Goal: Information Seeking & Learning: Learn about a topic

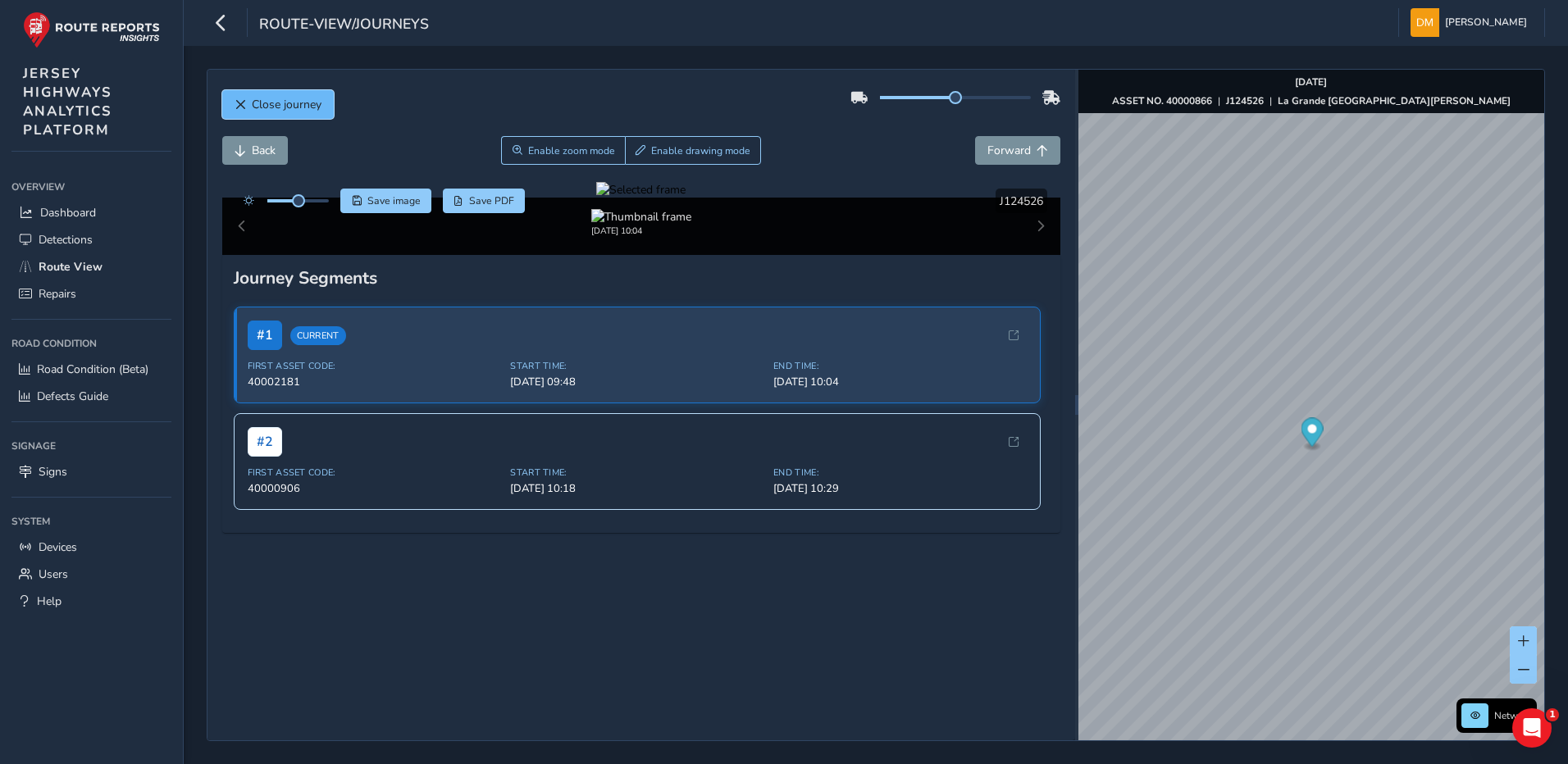
click at [233, 102] on button "Close journey" at bounding box center [279, 104] width 112 height 29
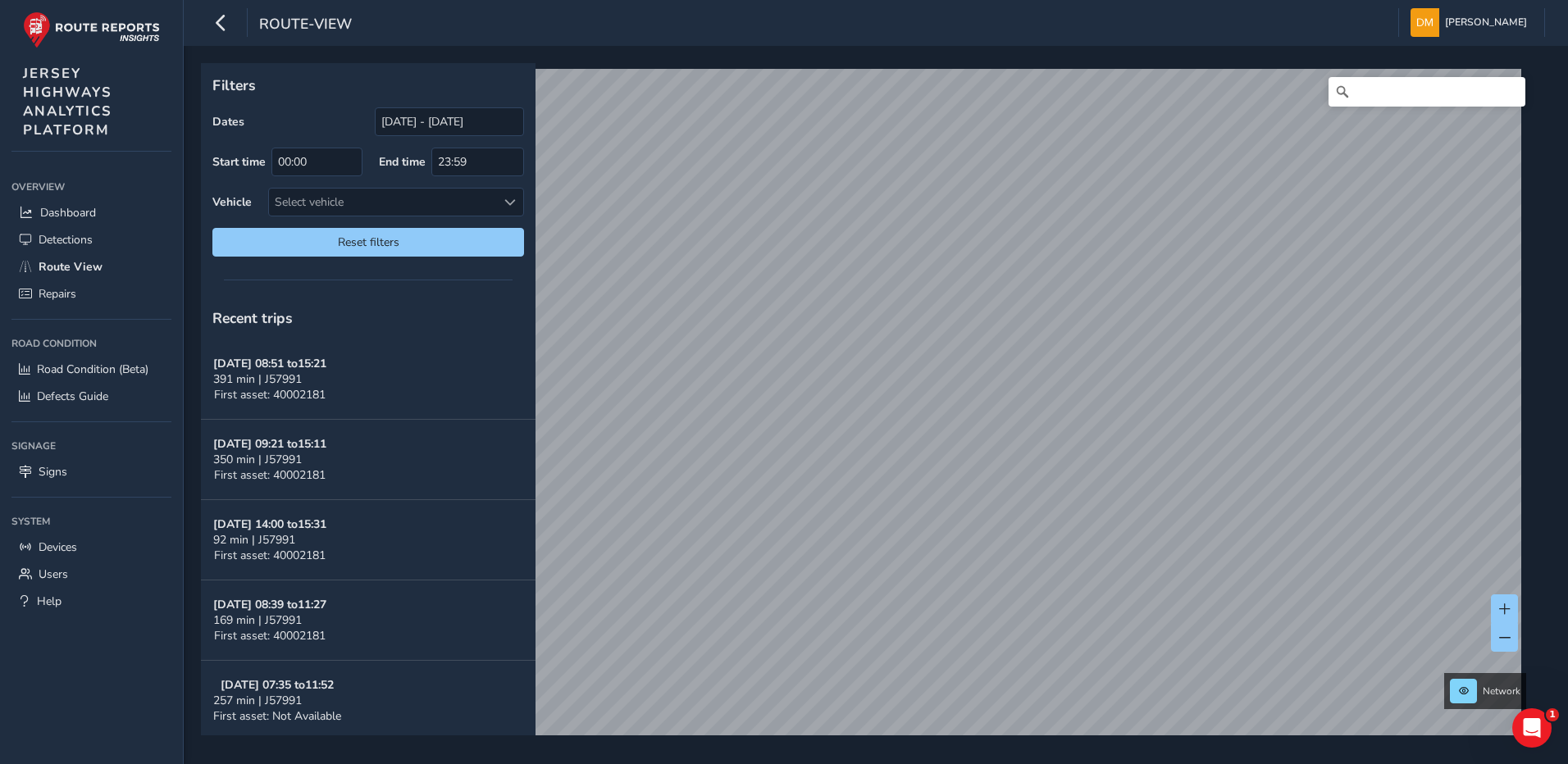
click at [998, 14] on div "route-view [PERSON_NAME] Colour Scheme: Dark Dim Light Logout Filters Dates [DA…" at bounding box center [876, 382] width 1384 height 764
click at [1353, 24] on div "route-view [PERSON_NAME] Colour Scheme: Dark Dim Light Logout Filters Dates [DA…" at bounding box center [876, 382] width 1384 height 764
click at [1106, 279] on link "[DATE] 09:25" at bounding box center [1125, 280] width 65 height 15
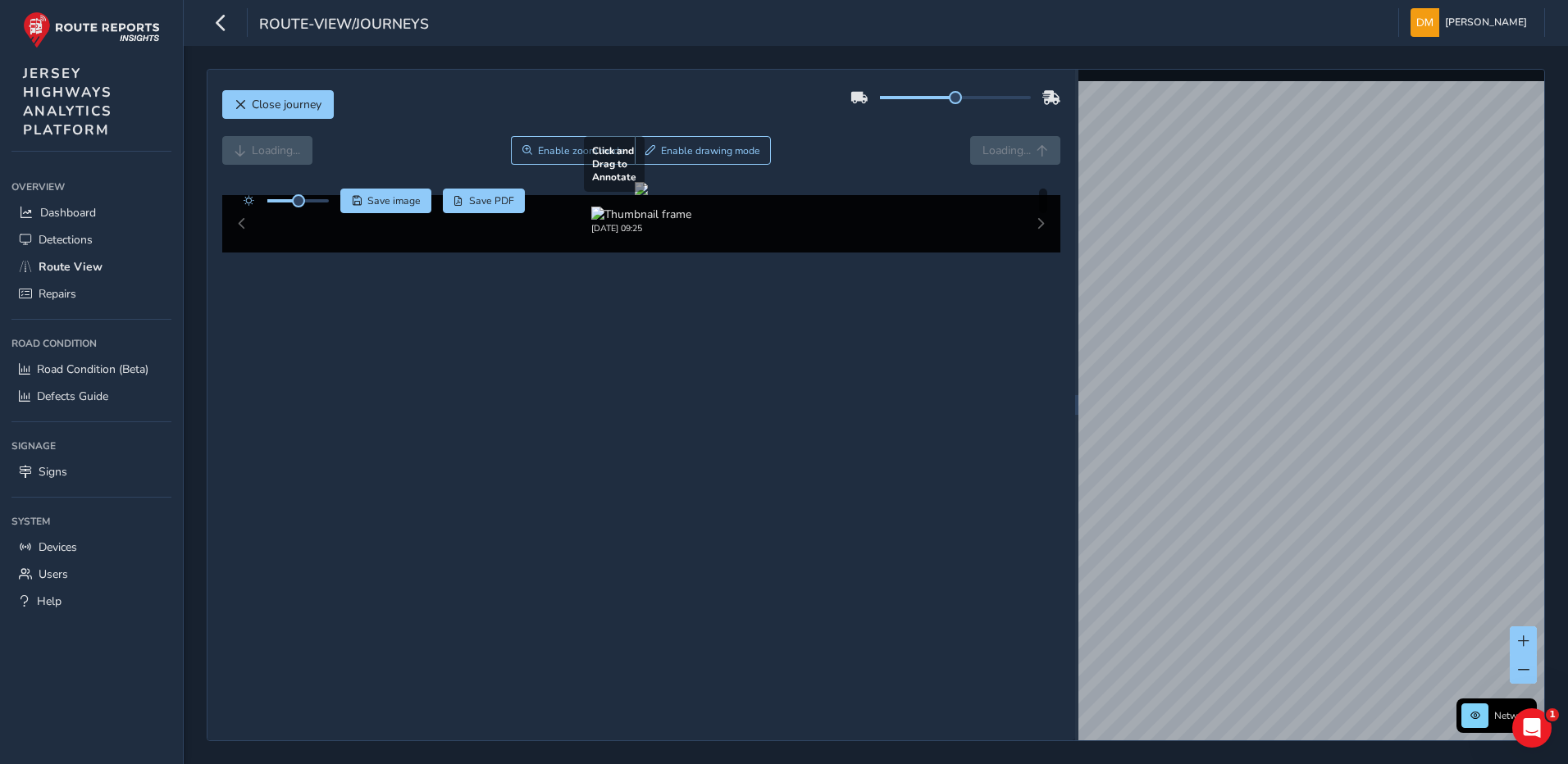
drag, startPoint x: 771, startPoint y: 442, endPoint x: 264, endPoint y: 336, distance: 518.0
click at [634, 196] on div at bounding box center [641, 188] width 13 height 13
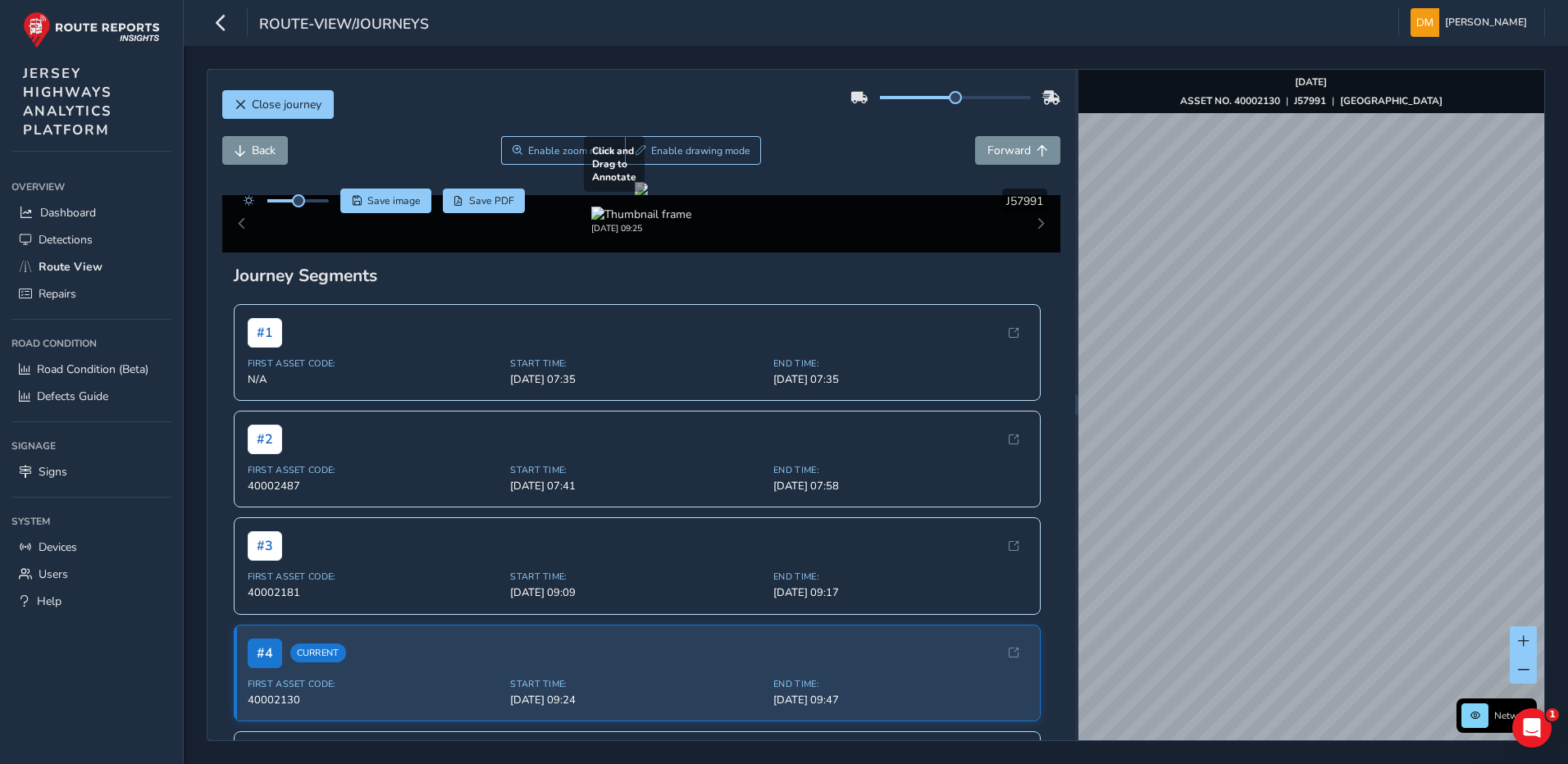
click at [996, 522] on div "Close journey Back Enable zoom mode Enable drawing mode Forward Click and Drag …" at bounding box center [876, 405] width 1339 height 673
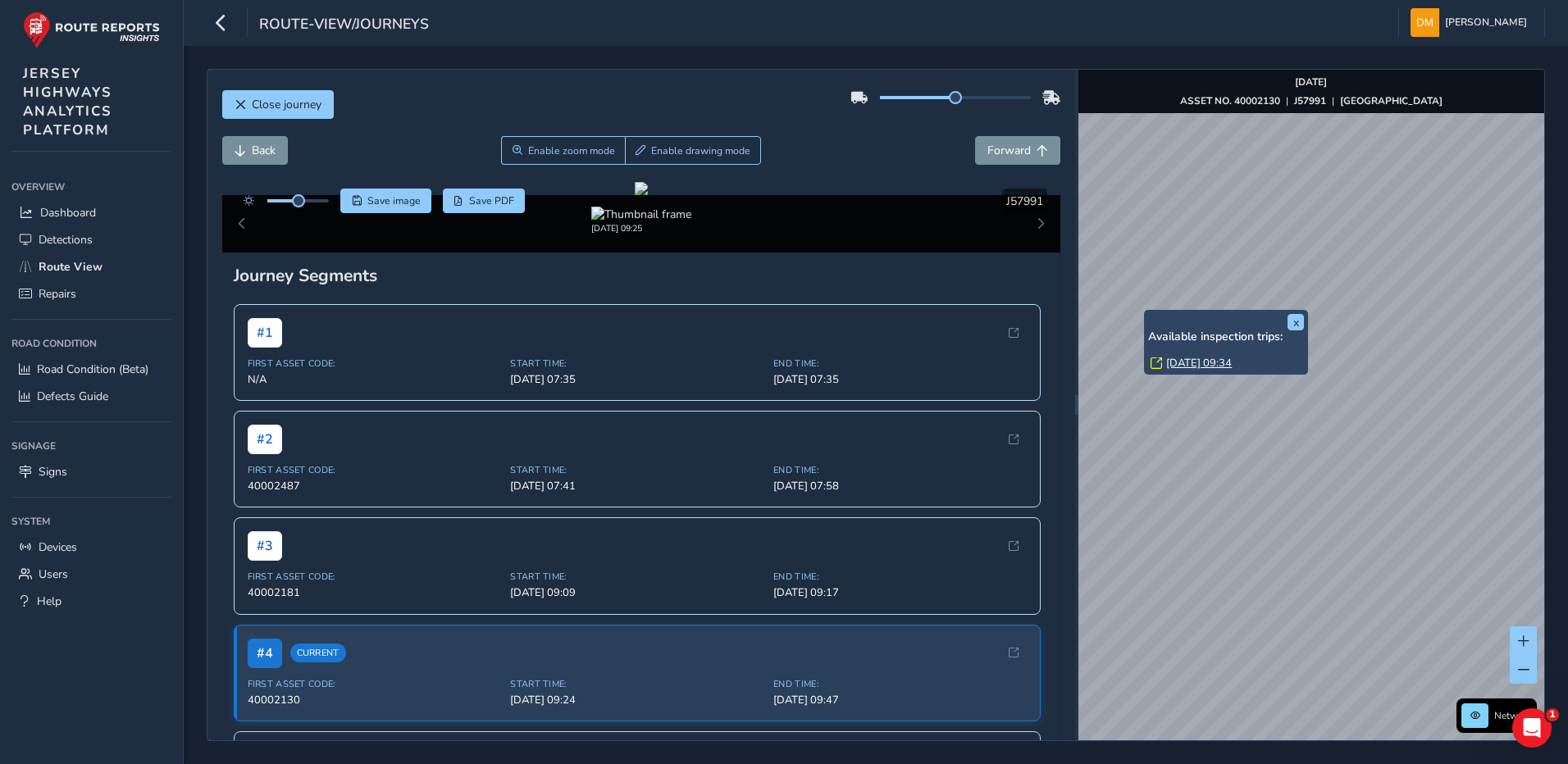
click at [1148, 313] on div "x Available inspection trips: [DATE] 09:34" at bounding box center [1226, 343] width 164 height 65
click at [1187, 367] on link "[DATE] 09:34" at bounding box center [1199, 363] width 65 height 15
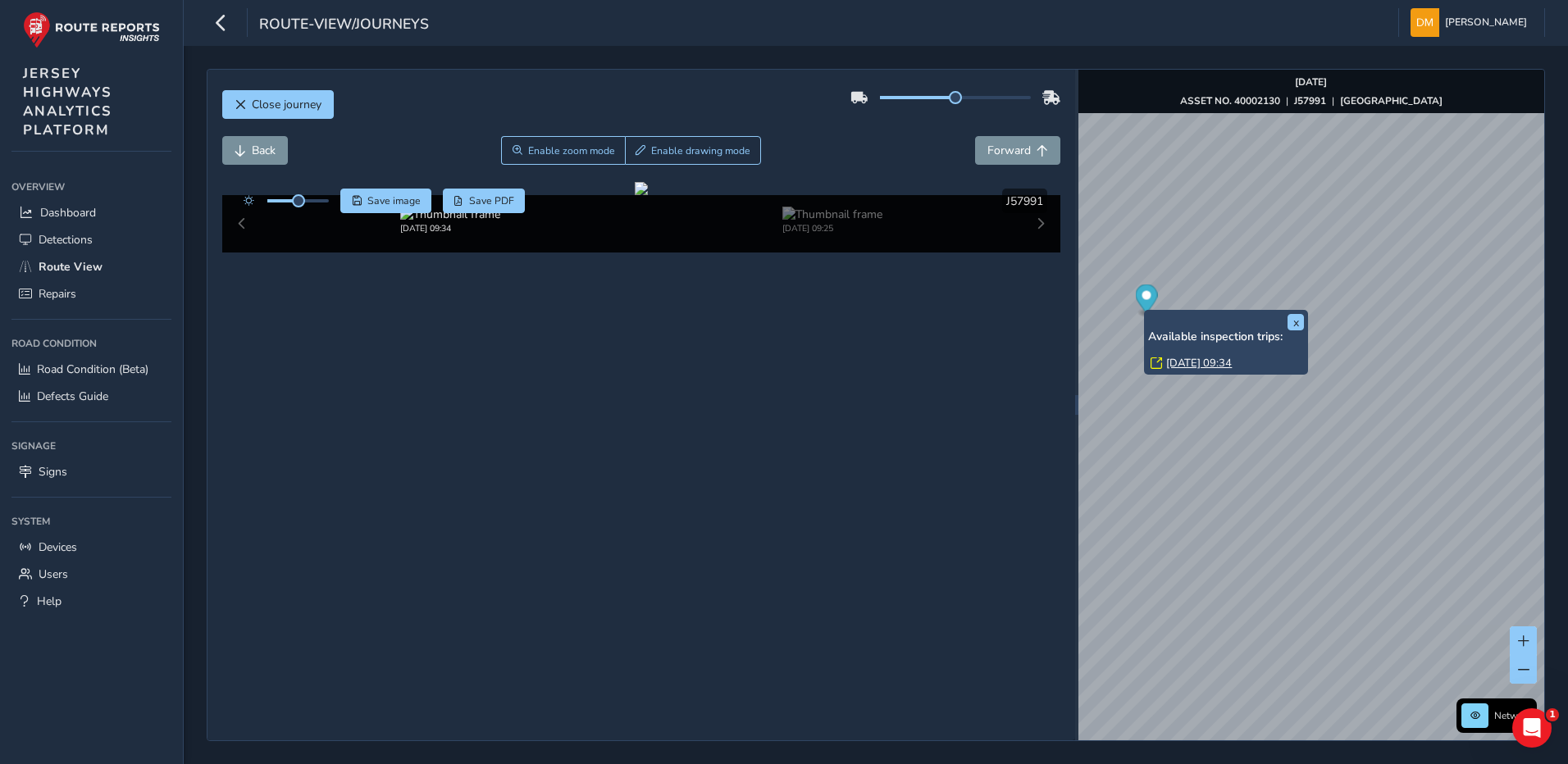
click at [1197, 361] on link "[DATE] 09:34" at bounding box center [1199, 363] width 65 height 15
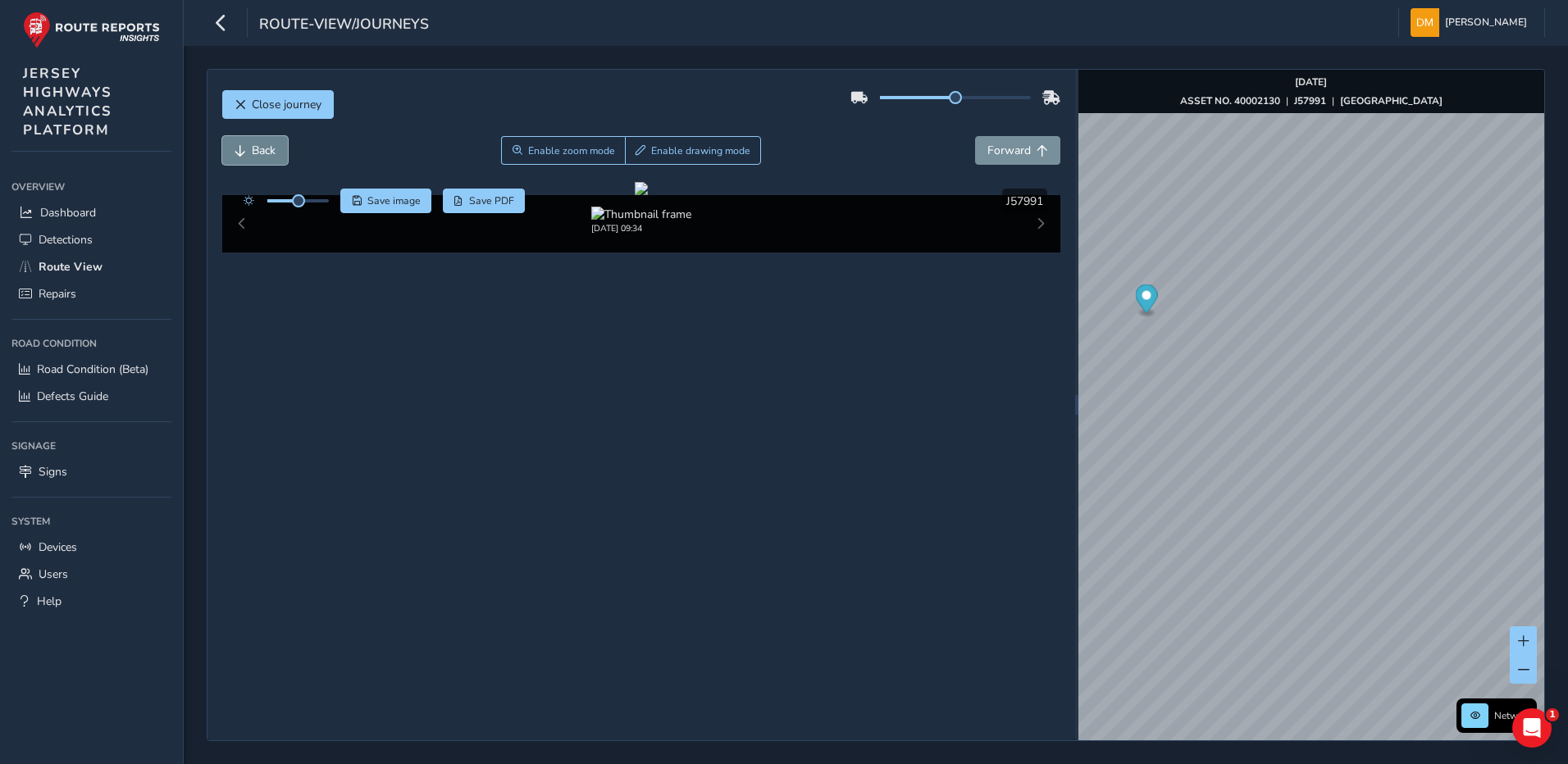
click at [266, 163] on button "Back" at bounding box center [255, 150] width 65 height 29
click at [262, 154] on span "Back" at bounding box center [264, 150] width 24 height 16
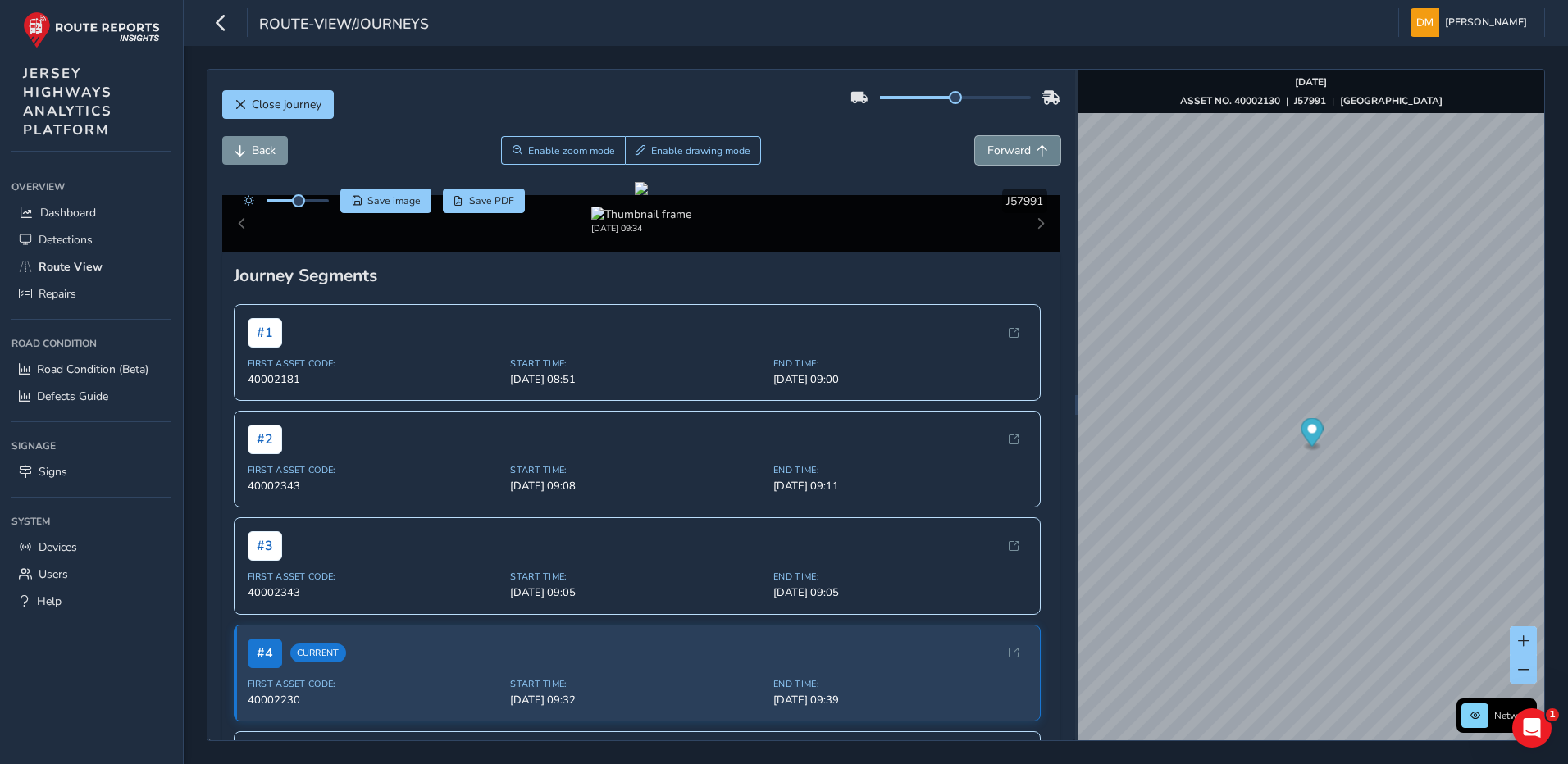
click at [1014, 159] on button "Forward" at bounding box center [1018, 150] width 86 height 29
click at [256, 166] on div "Back Enable zoom mode Enable drawing mode Forward" at bounding box center [642, 158] width 839 height 46
click at [264, 147] on span "Back" at bounding box center [264, 150] width 24 height 16
click at [648, 196] on div at bounding box center [641, 188] width 13 height 13
click at [527, 144] on span "Enable zoom mode" at bounding box center [570, 151] width 87 height 13
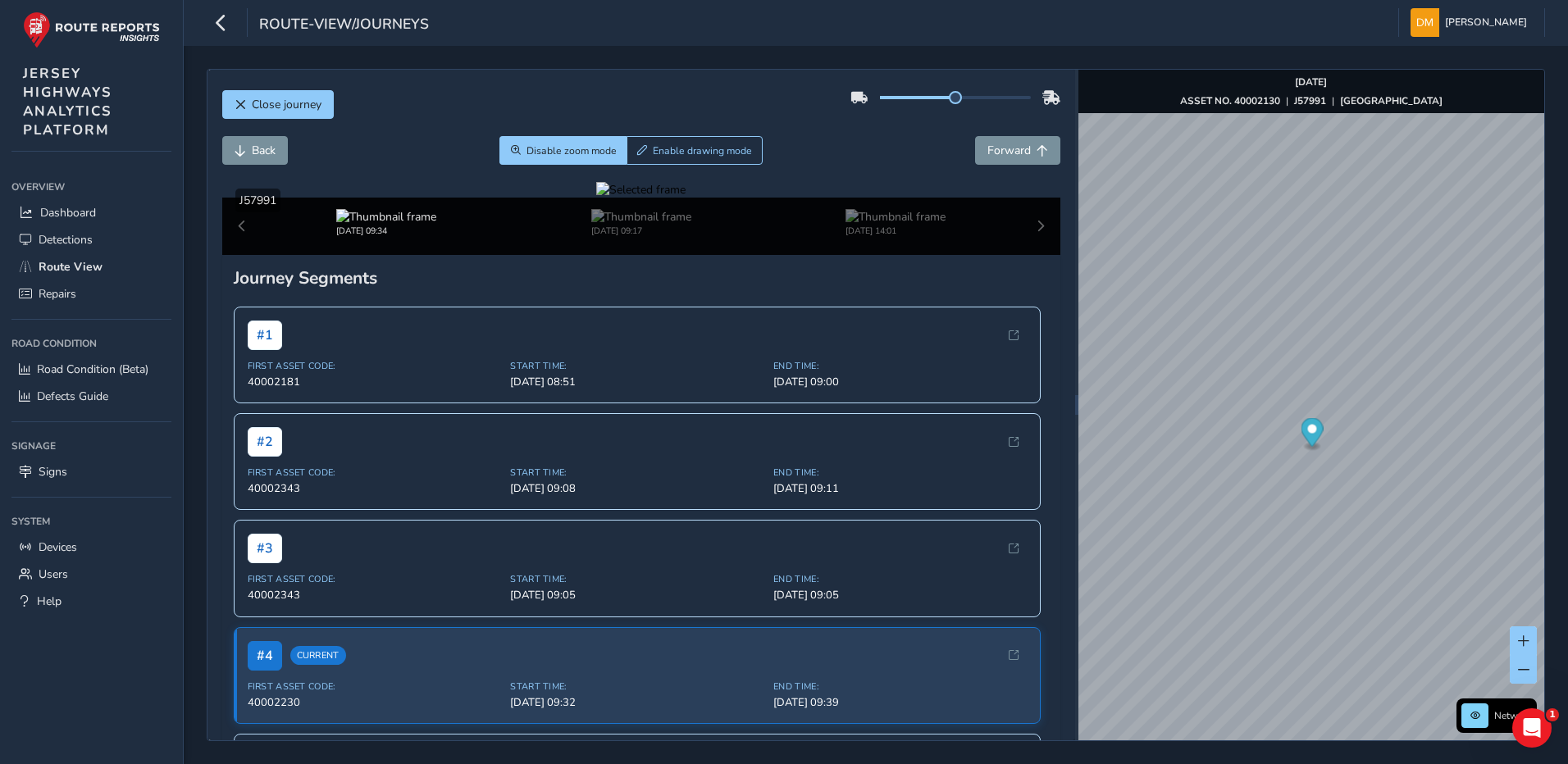
click at [686, 198] on div at bounding box center [641, 189] width 89 height 16
click at [693, 463] on img at bounding box center [902, 324] width 2362 height 1329
click at [686, 198] on div at bounding box center [641, 189] width 89 height 16
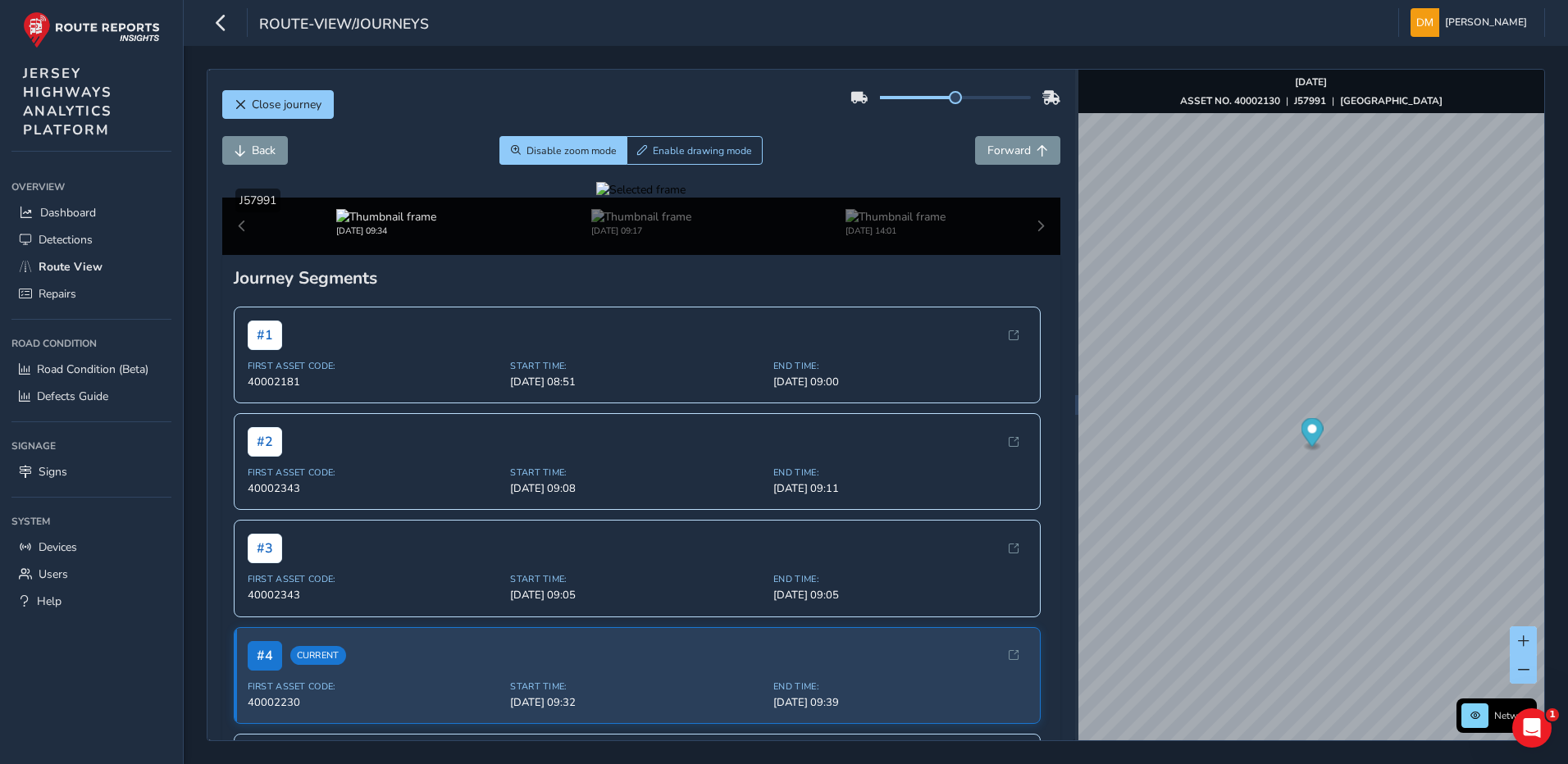
click at [680, 198] on div at bounding box center [641, 189] width 89 height 16
click at [622, 198] on div at bounding box center [641, 189] width 89 height 16
click at [686, 198] on div at bounding box center [641, 189] width 89 height 16
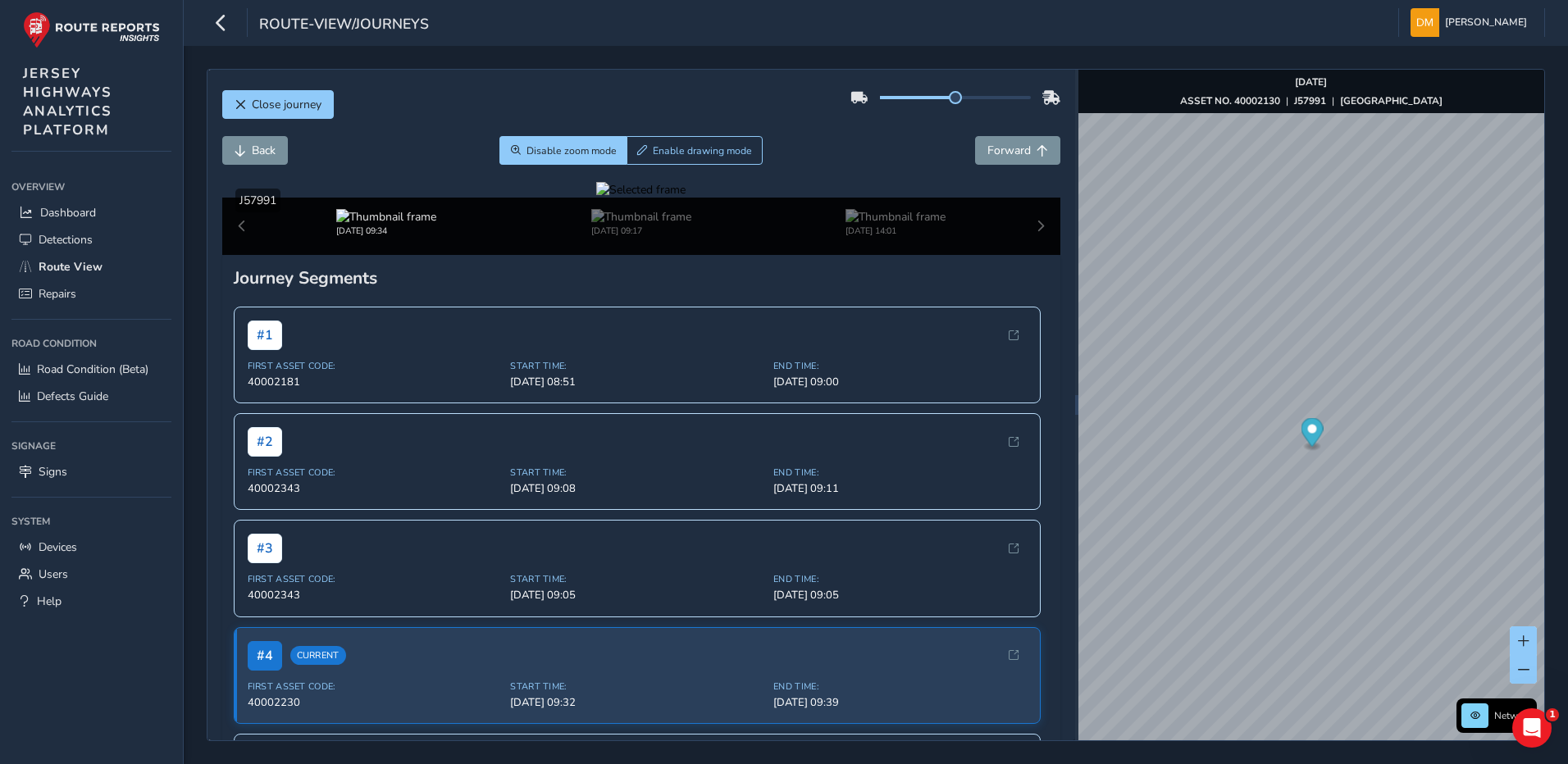
click at [686, 198] on div at bounding box center [641, 189] width 89 height 16
click at [667, 198] on div at bounding box center [641, 189] width 89 height 16
click at [686, 198] on div at bounding box center [641, 189] width 89 height 16
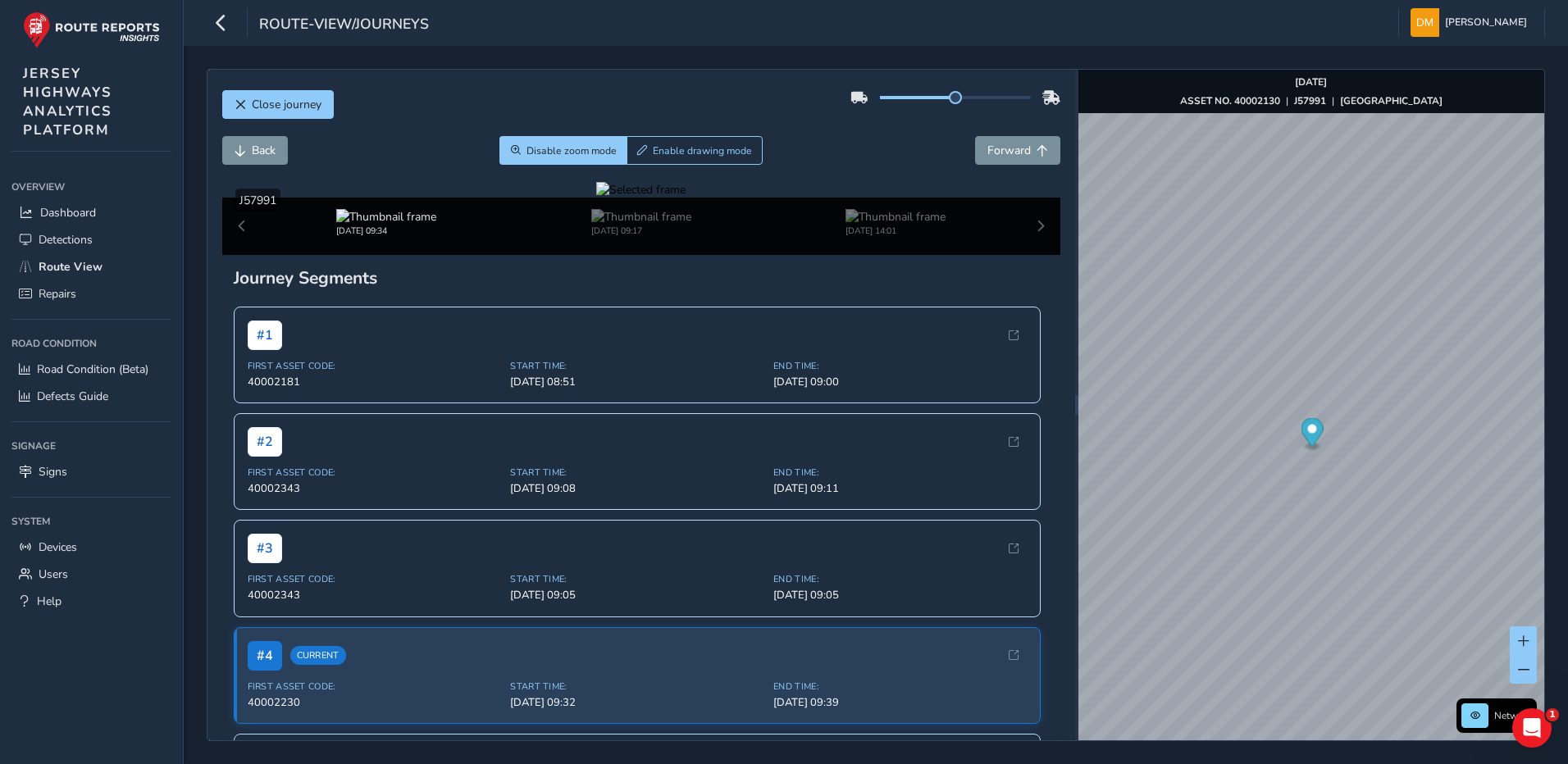
click at [596, 198] on div at bounding box center [641, 189] width 89 height 16
